Goal: Task Accomplishment & Management: Use online tool/utility

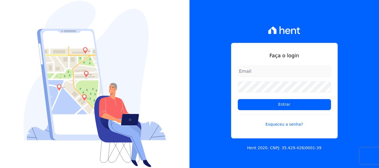
click at [272, 74] on input "email" at bounding box center [283, 71] width 93 height 11
type input "[EMAIL_ADDRESS][DOMAIN_NAME]"
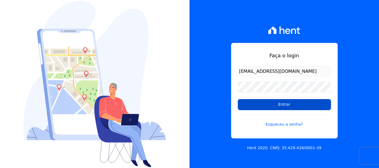
click at [285, 105] on input "Entrar" at bounding box center [283, 104] width 93 height 11
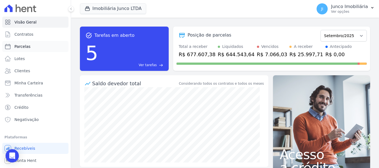
click at [26, 46] on span "Parcelas" at bounding box center [22, 47] width 16 height 6
select select
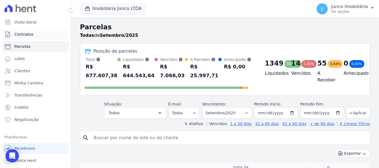
click at [23, 34] on span "Contratos" at bounding box center [23, 35] width 19 height 6
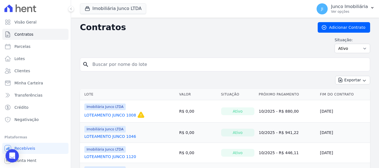
click at [128, 64] on input "search" at bounding box center [228, 64] width 278 height 11
type input "1270"
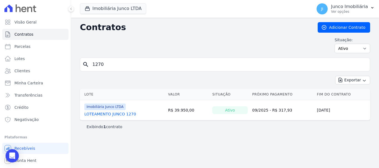
click at [127, 114] on link "LOTEAMENTO JUNCO 1270" at bounding box center [110, 114] width 52 height 6
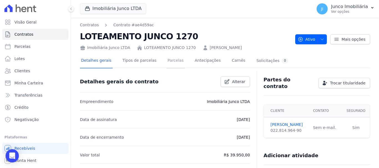
click at [166, 62] on link "Parcelas" at bounding box center [175, 61] width 18 height 15
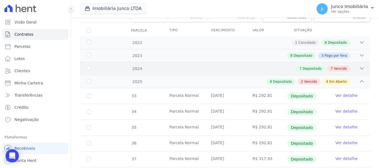
scroll to position [83, 0]
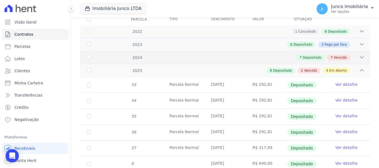
click at [335, 55] on span "Vencido" at bounding box center [339, 57] width 13 height 5
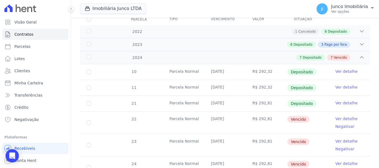
click at [338, 116] on link "Ver detalhe" at bounding box center [346, 119] width 22 height 6
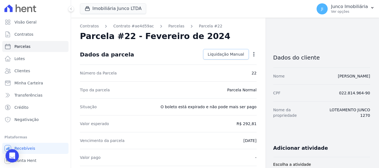
click at [231, 56] on span "Liquidação Manual" at bounding box center [226, 55] width 36 height 6
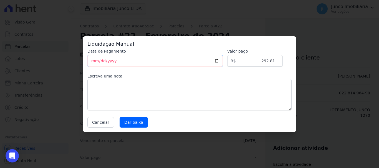
click at [222, 61] on input "[DATE]" at bounding box center [154, 61] width 135 height 12
type input "[DATE]"
click at [139, 96] on textarea at bounding box center [189, 95] width 204 height 32
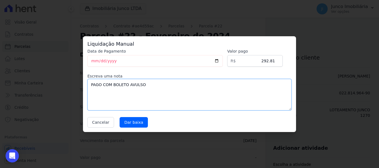
drag, startPoint x: 148, startPoint y: 84, endPoint x: 65, endPoint y: 91, distance: 83.1
click at [71, 91] on div "Liquidação Manual Data de Pagamento [DATE] [GEOGRAPHIC_DATA] R$ 292.81 Escreva …" at bounding box center [189, 84] width 379 height 168
type textarea "PAGO COM BOLETO AVULSO"
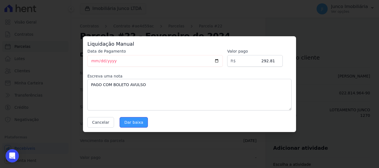
click at [136, 122] on input "Dar baixa" at bounding box center [133, 122] width 28 height 11
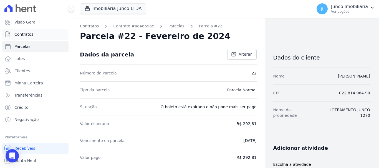
click at [25, 34] on span "Contratos" at bounding box center [23, 35] width 19 height 6
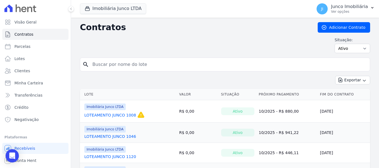
click at [131, 67] on input "search" at bounding box center [228, 64] width 278 height 11
type input "1269"
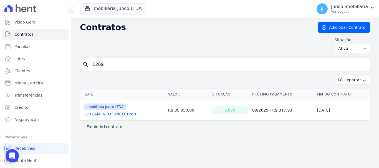
click at [127, 113] on link "LOTEAMENTO JUNCO 1269" at bounding box center [110, 114] width 52 height 6
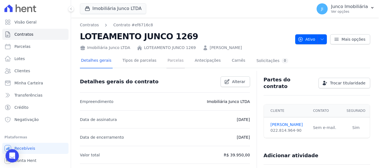
click at [167, 59] on link "Parcelas" at bounding box center [175, 61] width 18 height 15
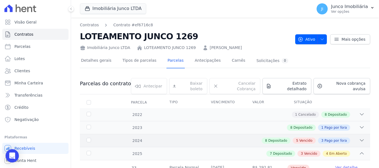
click at [306, 138] on span "Vencido" at bounding box center [305, 140] width 13 height 5
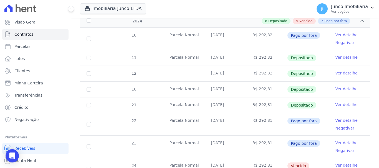
scroll to position [166, 0]
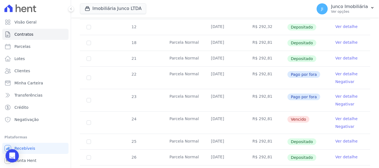
click at [335, 116] on link "Ver detalhe" at bounding box center [346, 119] width 22 height 6
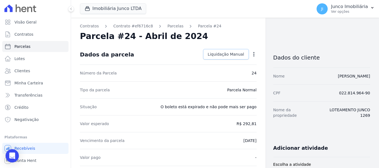
click at [236, 54] on span "Liquidação Manual" at bounding box center [226, 55] width 36 height 6
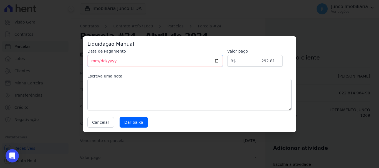
click at [221, 60] on input "[DATE]" at bounding box center [154, 61] width 135 height 12
type input "[DATE]"
click at [123, 95] on textarea at bounding box center [189, 95] width 204 height 32
paste textarea "PAGO COM BOLETO AVULSO"
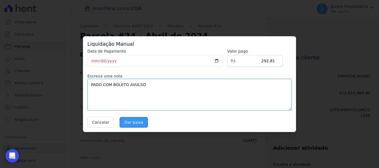
type textarea "PAGO COM BOLETO AVULSO"
click at [138, 123] on input "Dar baixa" at bounding box center [133, 122] width 28 height 11
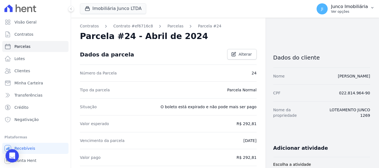
click at [347, 14] on p "Ver opções" at bounding box center [349, 11] width 37 height 4
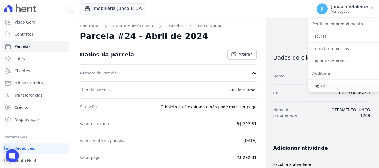
click at [321, 86] on link "Logout" at bounding box center [343, 86] width 71 height 10
